Goal: Task Accomplishment & Management: Use online tool/utility

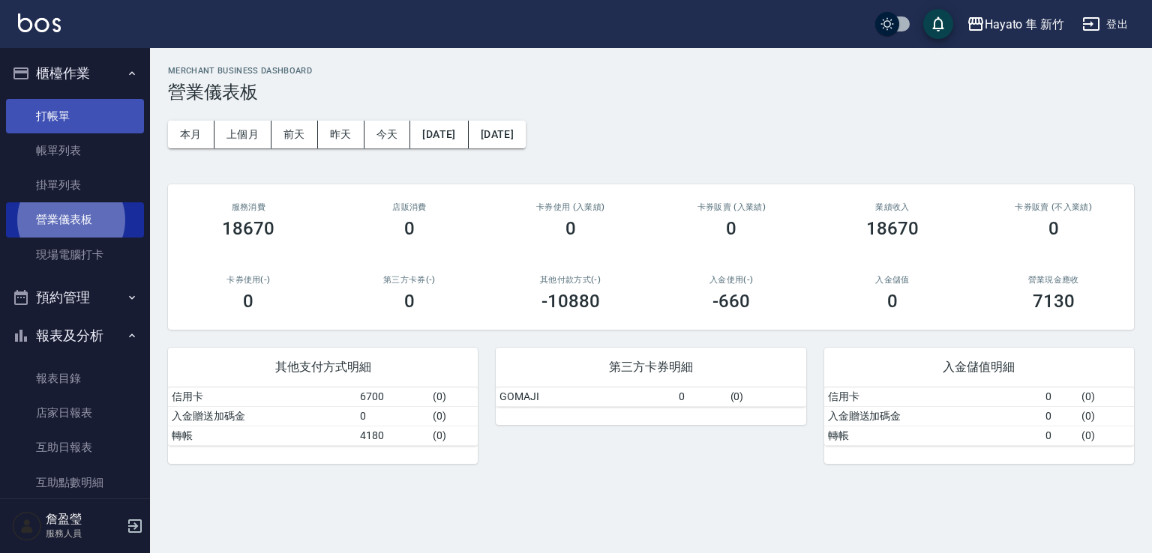
click at [31, 118] on link "打帳單" at bounding box center [75, 116] width 138 height 34
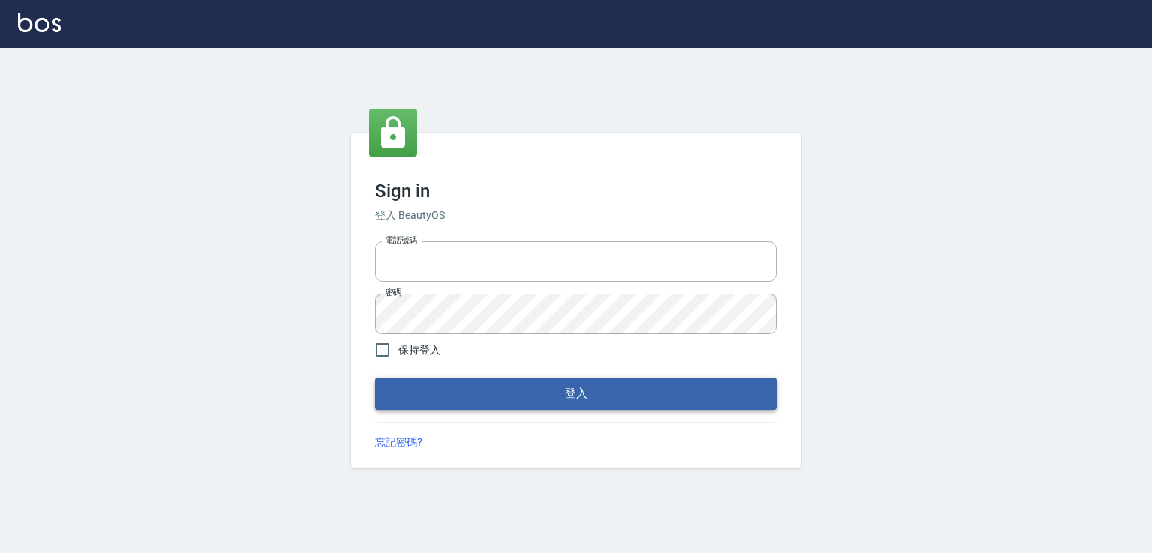
type input "0982132488"
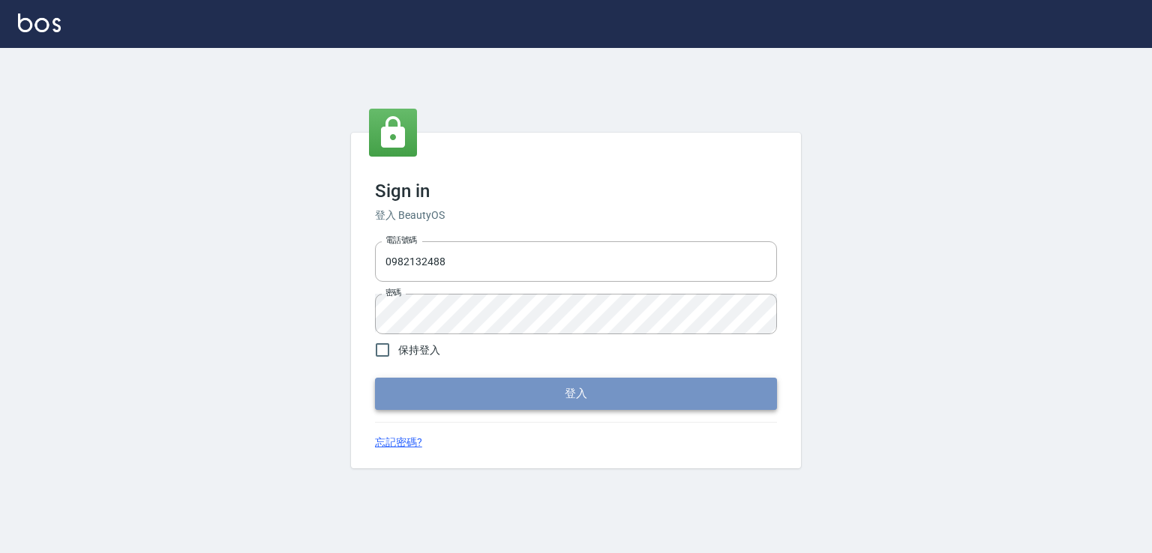
click at [472, 391] on button "登入" at bounding box center [576, 393] width 402 height 31
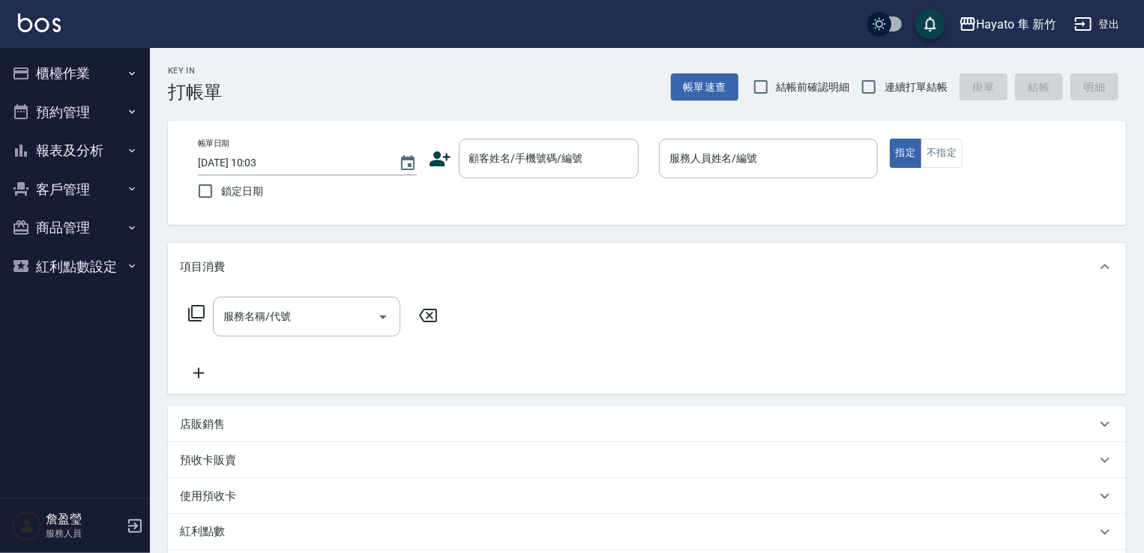
click at [63, 69] on button "櫃檯作業" at bounding box center [75, 73] width 138 height 39
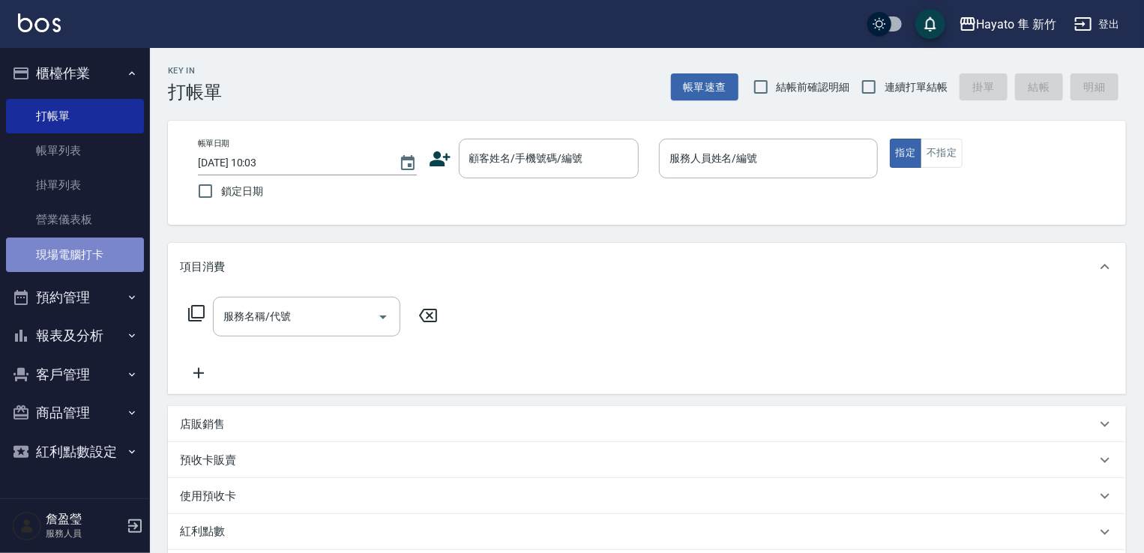
click at [97, 267] on link "現場電腦打卡" at bounding box center [75, 255] width 138 height 34
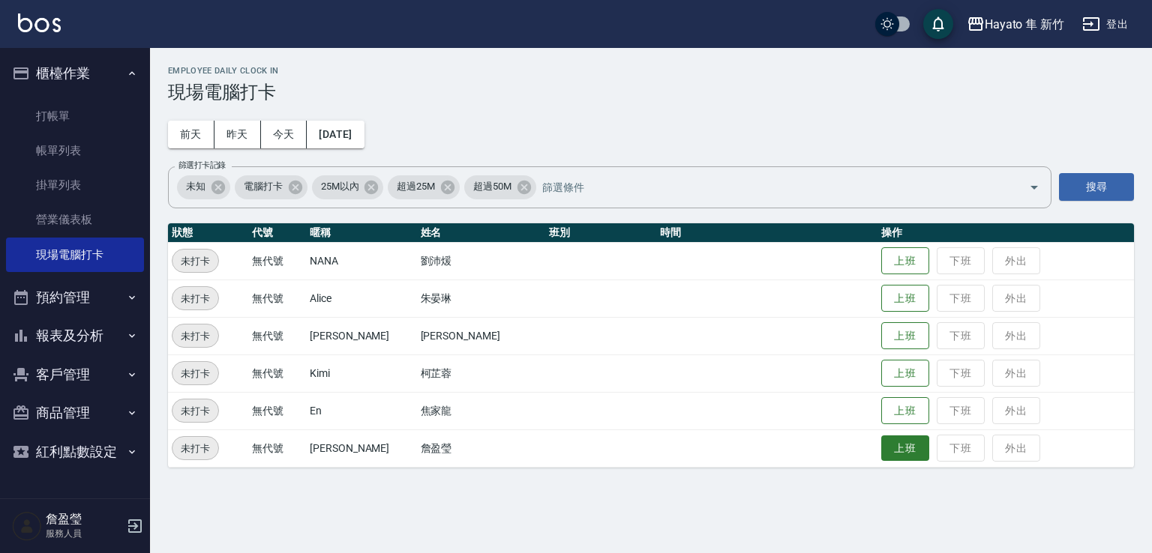
click at [894, 444] on button "上班" at bounding box center [905, 449] width 48 height 26
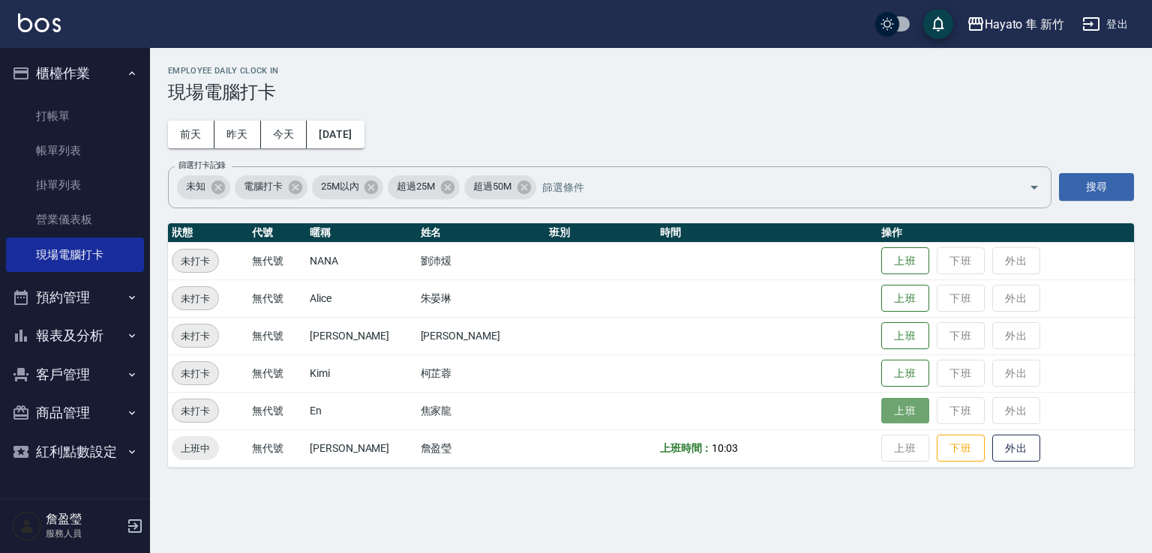
click at [881, 409] on button "上班" at bounding box center [905, 411] width 48 height 26
click at [900, 481] on div "Employee Daily Clock In 現場電腦打卡 [DATE] [DATE] [DATE] [DATE] 篩選打卡記錄 未知 電腦打卡 25M以內…" at bounding box center [651, 267] width 1002 height 438
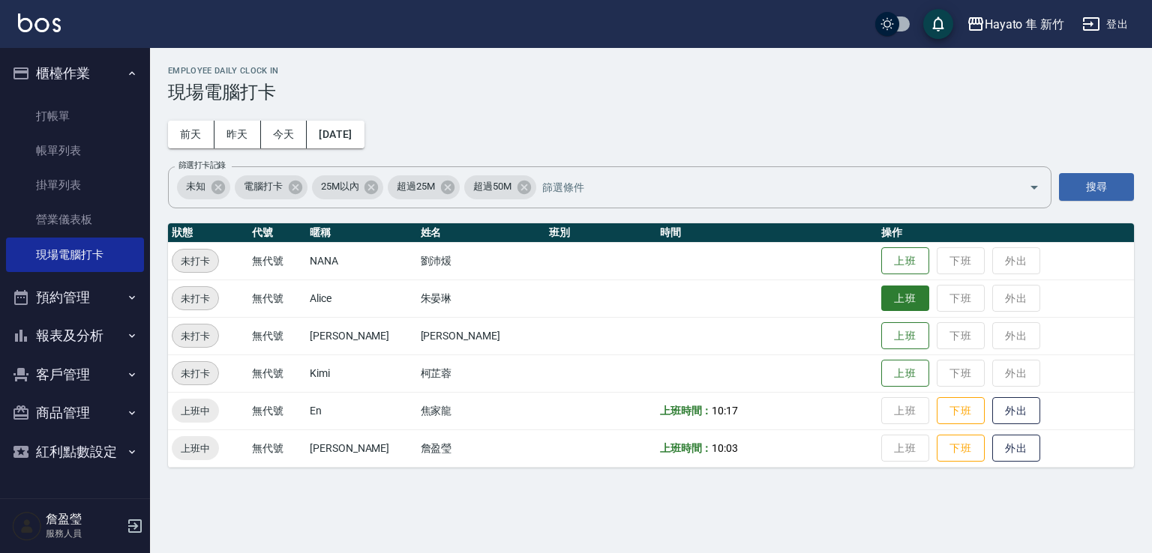
click at [892, 296] on button "上班" at bounding box center [905, 299] width 48 height 26
click at [894, 340] on button "上班" at bounding box center [905, 336] width 48 height 26
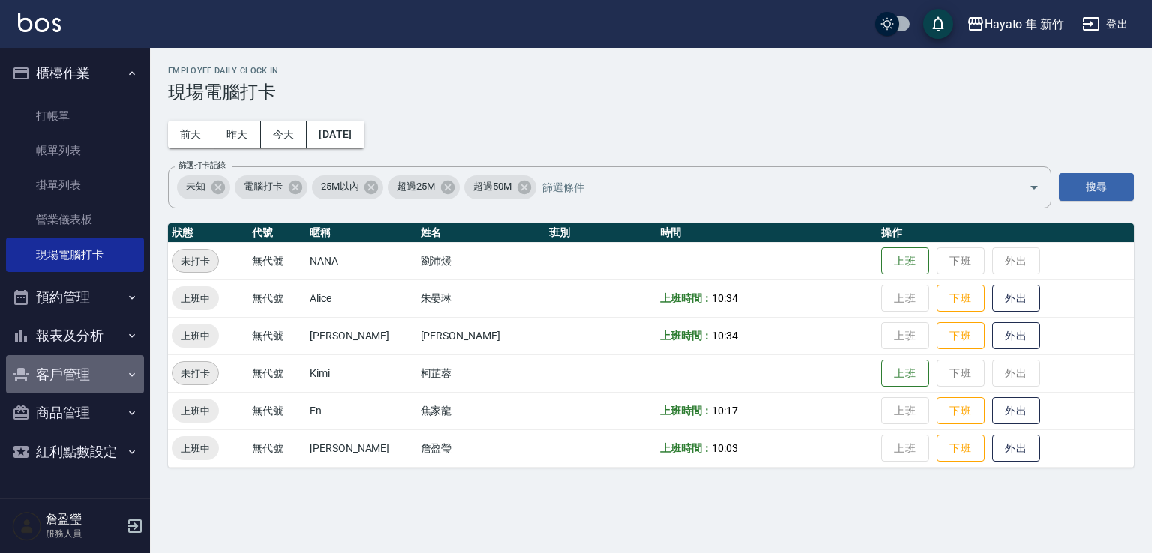
click at [89, 382] on button "客戶管理" at bounding box center [75, 374] width 138 height 39
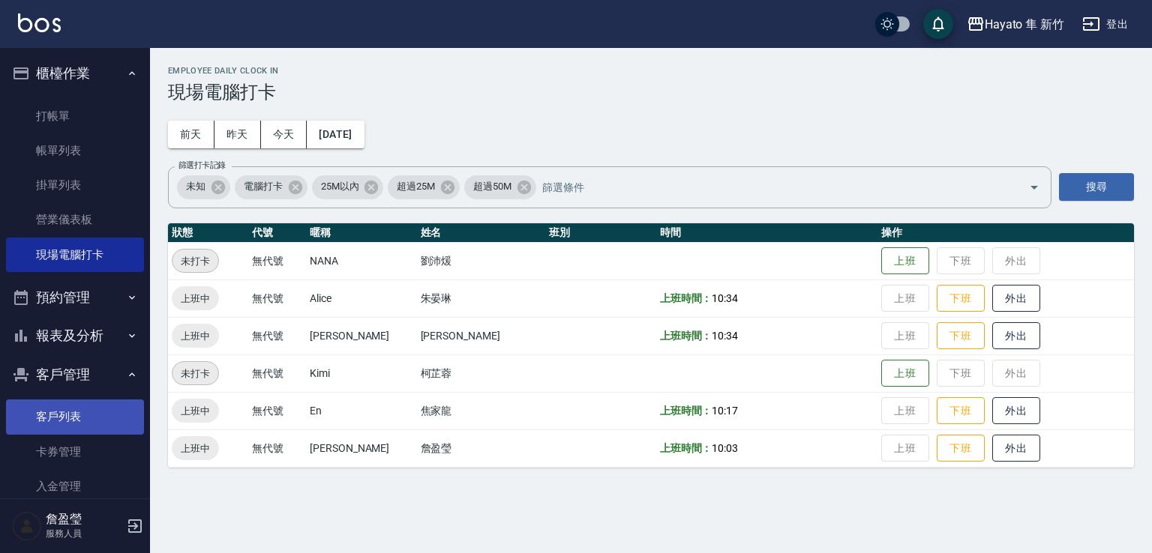
click at [98, 415] on link "客戶列表" at bounding box center [75, 417] width 138 height 34
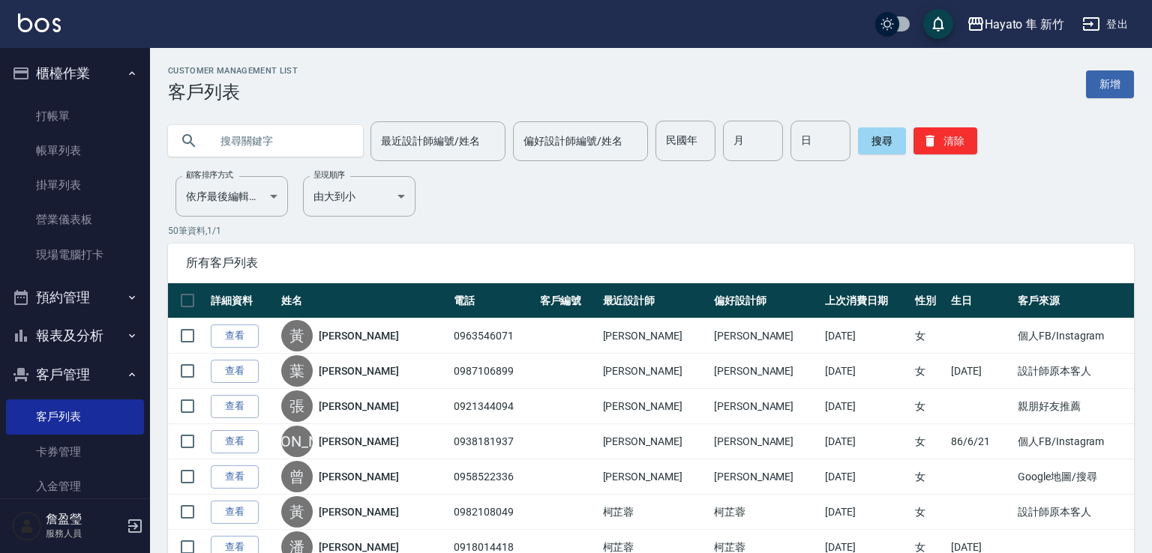
click at [265, 133] on input "text" at bounding box center [280, 141] width 141 height 40
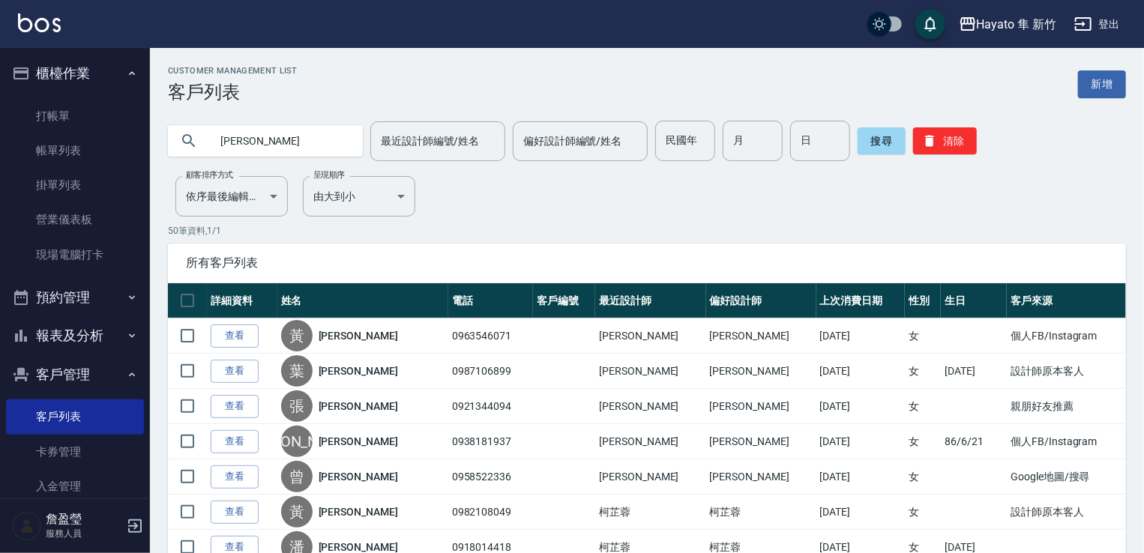
type input "[PERSON_NAME]"
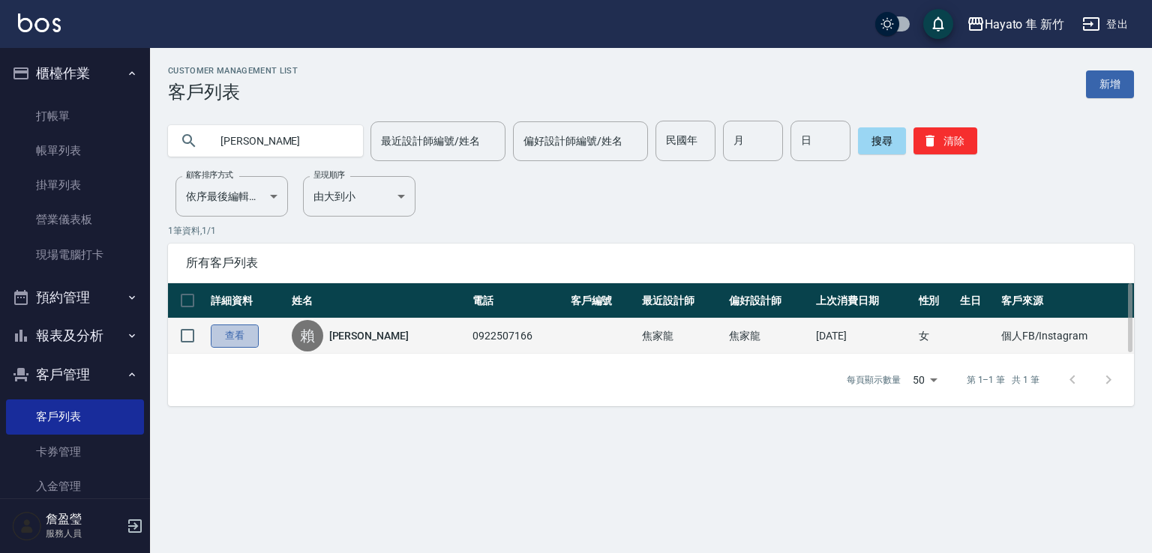
click at [241, 343] on link "查看" at bounding box center [235, 336] width 48 height 23
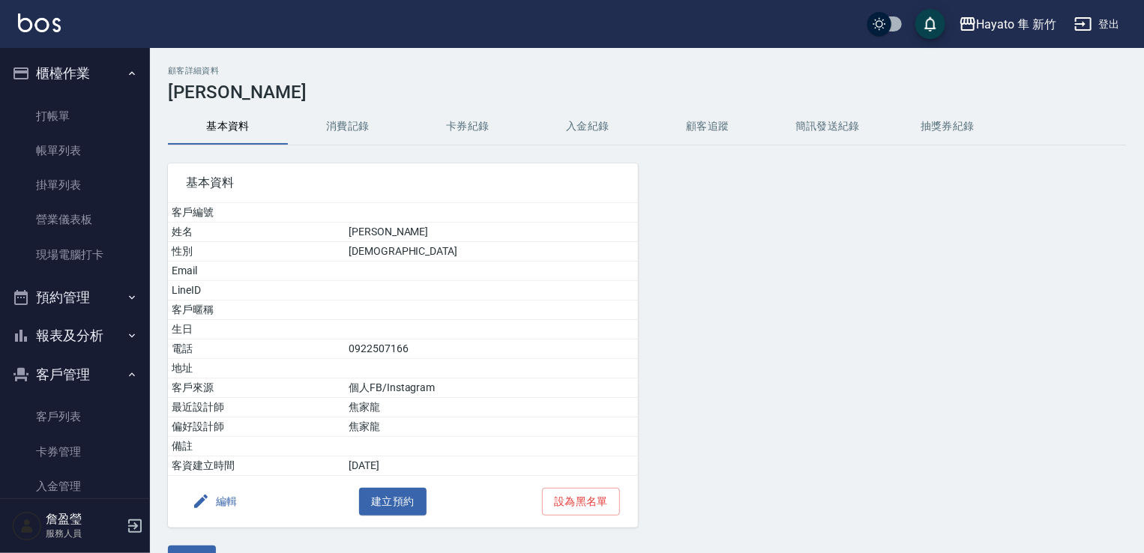
click at [381, 119] on button "消費記錄" at bounding box center [348, 127] width 120 height 36
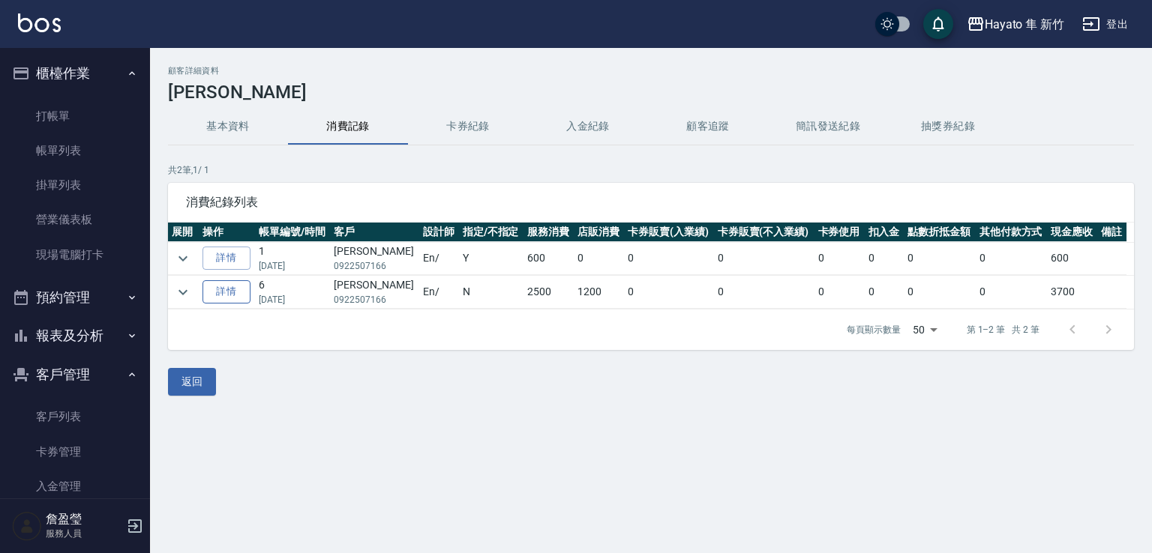
click at [225, 294] on link "詳情" at bounding box center [226, 291] width 48 height 23
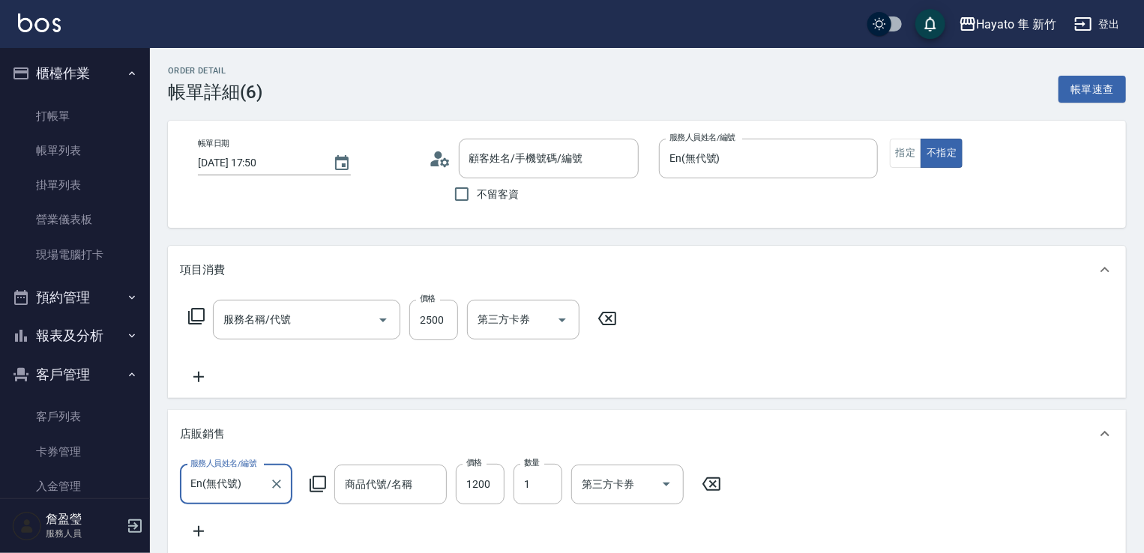
type input "[DATE] 17:50"
type input "En(無代號)"
type input "個人FB/Instagram"
type input "[PERSON_NAME]/0922507166/"
type input "彩虹加強版1000ML"
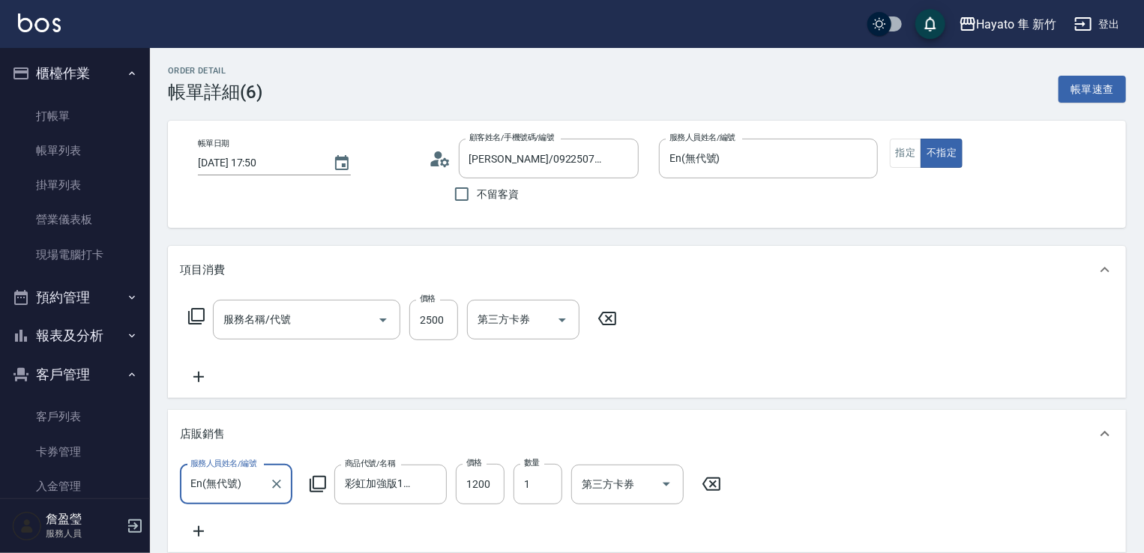
type input "C 漂髮(731)"
click at [822, 553] on html "Hayato 隼 新竹 登出 櫃檯作業 打帳單 帳單列表 掛單列表 營業儀表板 現場電腦打卡 預約管理 預約管理 報表及分析 報表目錄 店家日報表 互助日報表…" at bounding box center [572, 518] width 1144 height 1037
